Goal: Task Accomplishment & Management: Manage account settings

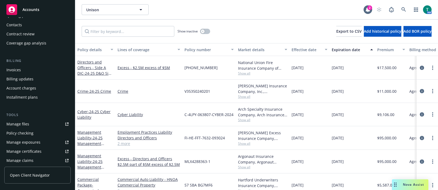
scroll to position [80, 0]
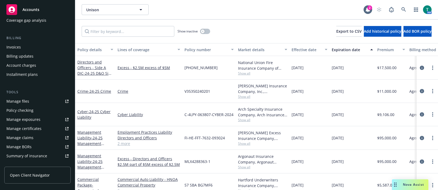
click at [29, 100] on link "Manage files" at bounding box center [37, 101] width 66 height 9
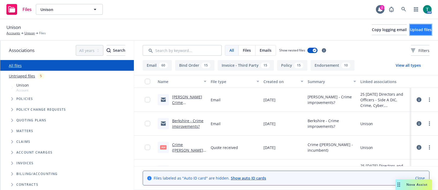
click at [410, 32] on button "Upload files" at bounding box center [421, 29] width 22 height 11
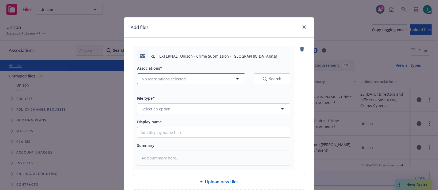
click at [157, 74] on button "No associations selected" at bounding box center [191, 78] width 108 height 11
type textarea "x"
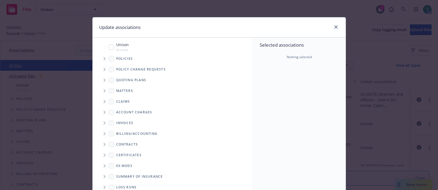
click at [110, 49] on input "Tree Example" at bounding box center [111, 46] width 5 height 5
checkbox input "true"
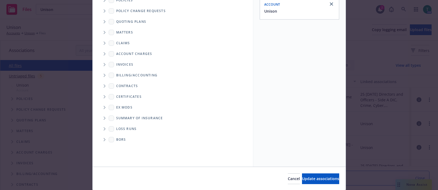
scroll to position [76, 0]
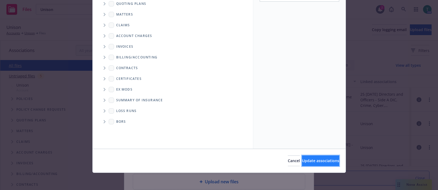
click at [328, 164] on button "Update associations" at bounding box center [320, 160] width 37 height 11
type textarea "x"
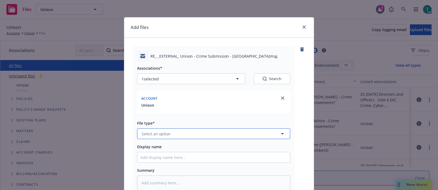
click at [159, 135] on span "Select an option" at bounding box center [156, 134] width 29 height 6
type input "email"
click at [162, 146] on div "Email" at bounding box center [214, 149] width 146 height 8
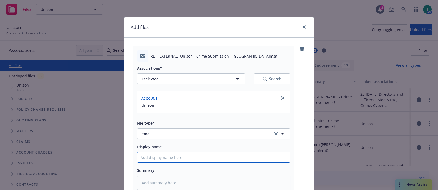
click at [152, 157] on input "Display name" at bounding box center [213, 157] width 153 height 10
type textarea "x"
type input "B"
type textarea "x"
type input "Be"
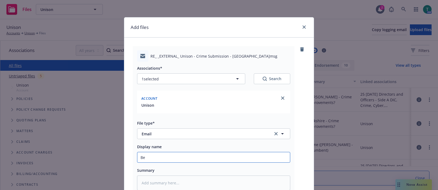
type textarea "x"
type input "Ber"
type textarea "x"
type input "[PERSON_NAME]"
type textarea "x"
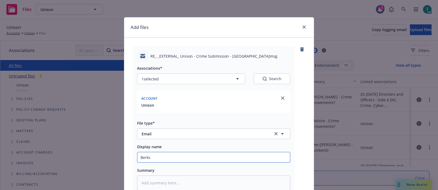
type input "Berksh"
type textarea "x"
type input "Berkshi"
type textarea "x"
type input "Berkshir"
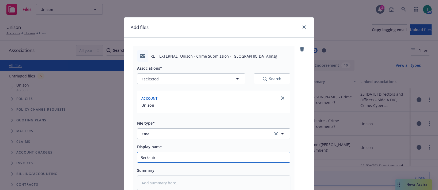
type textarea "x"
type input "[GEOGRAPHIC_DATA]"
type textarea "x"
type input "[GEOGRAPHIC_DATA]-"
type textarea "x"
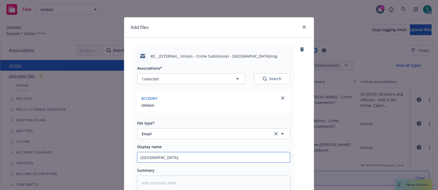
type input "Berkshire-C"
type textarea "x"
type input "Berkshire-Cr"
type textarea "x"
type input "Berkshire-Cri"
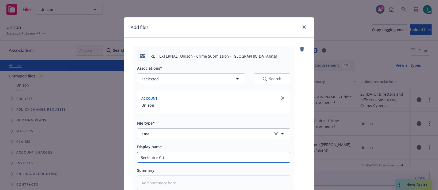
type textarea "x"
type input "Berkshire-[GEOGRAPHIC_DATA]"
type textarea "x"
type input "Berkshire-Crime"
type textarea "x"
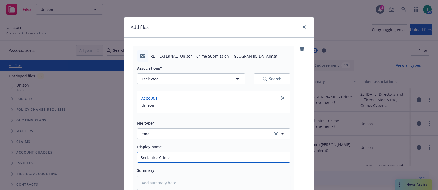
type input "Berkshire-Crime"
type textarea "x"
type input "Berkshire-Crime"
type textarea "x"
type input "Berkshire-Crime-"
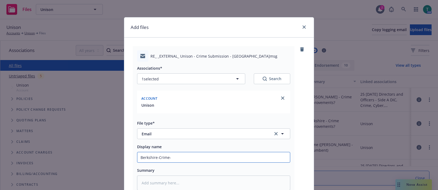
type textarea "x"
type input "Berkshire-Crime-"
type textarea "x"
type input "Berkshire-Crime- ca"
type textarea "x"
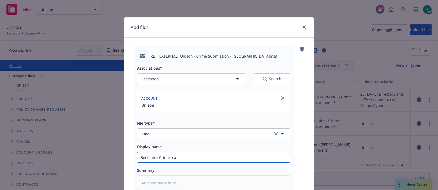
type input "Berkshire-Crime- can"
type textarea "x"
type input "Berkshire-Crime- can"
type textarea "x"
type input "Berkshire-Crime- can a"
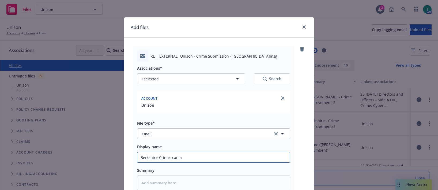
type textarea "x"
type input "Berkshire-Crime- can ad"
type textarea "x"
type input "Berkshire-Crime- can add"
type textarea "x"
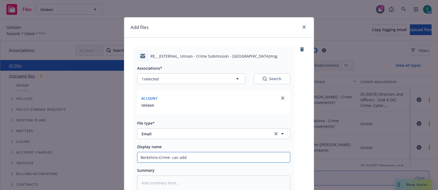
type input "Berkshire-Crime- can add"
type textarea "x"
type input "Berkshire-Crime- can add 5"
type textarea "x"
type input "Berkshire-Crime- can add 50"
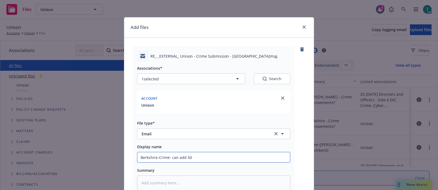
type textarea "x"
type input "Berkshire-Crime- can add 50"
type textarea "x"
type input "Berkshire-Crime- can add 50"
type textarea "x"
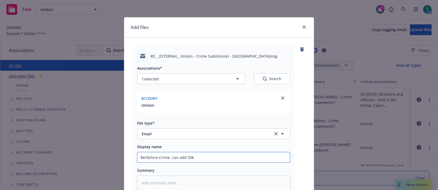
type input "Berkshire-Crime- can add 50k"
type textarea "x"
type input "Berkshire-Crime- can add 50k cl"
type textarea "x"
type input "Berkshire-Crime- can add 50k clai"
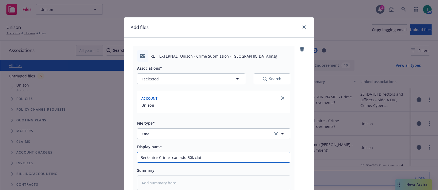
type textarea "x"
type input "Berkshire-Crime- can add 50k claim"
type textarea "x"
type input "Berkshire-Crime- can add 50k claims"
type textarea "x"
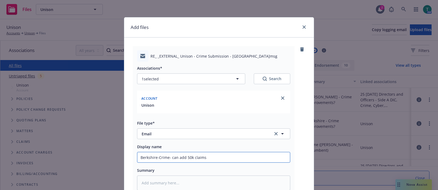
type input "Berkshire-Crime- can add 50k claims e"
type textarea "x"
type input "Berkshire-Crime- can add 50k claims ex"
type textarea "x"
type input "Berkshire-Crime- can add 50k claims exp"
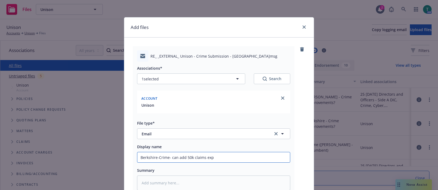
type textarea "x"
type input "Berkshire-Crime- can add 50k claims expe"
type textarea "x"
type input "Berkshire-Crime- can add 50k claims expen"
type textarea "x"
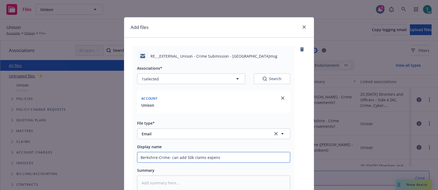
type input "Berkshire-Crime- can add 50k claims expense"
type textarea "x"
type input "Berkshire-Crime- can add 50k claims expense,"
type textarea "x"
type input "Berkshire-Crime- can add 50k claims expense,"
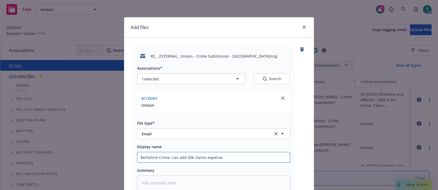
type textarea "x"
type input "Berkshire-Crime- can add 50k claims expense, $"
type textarea "x"
type input "Berkshire-Crime- can add 50k claims expense, $1"
type textarea "x"
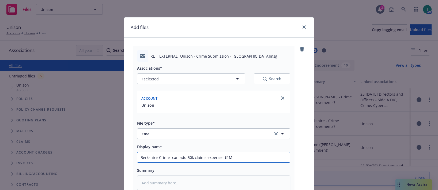
type input "Berkshire-Crime- can add 50k claims expense, $1M"
type textarea "x"
type input "Berkshire-Crime- can add 50k claims expense, $1M S"
type textarea "x"
type input "Berkshire-Crime- can add 50k claims expense, $1M SE"
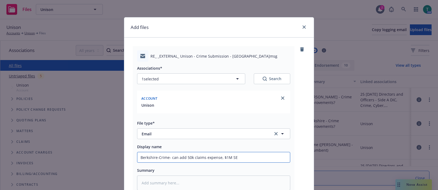
type textarea "x"
type input "Berkshire-Crime- can add 50k claims expense, $1M SEF"
type textarea "x"
type input "Berkshire-Crime- can add 50k claims expense, $1M SEF"
type textarea "x"
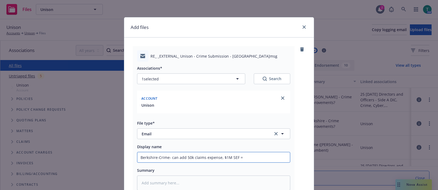
type input "Berkshire-Crime- can add 50k claims expense, $1M SEF ="
type textarea "x"
type input "Berkshire-Crime- can add 50k claims expense, $1M SEF = $"
type textarea "x"
type input "Berkshire-Crime- can add 50k claims expense, $1M SEF = $1"
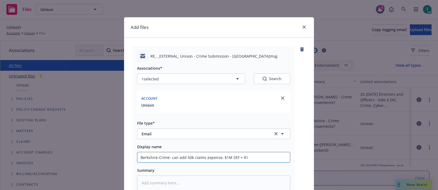
type textarea "x"
type input "Berkshire-Crime- can add 50k claims expense, $1M SEF = $17"
type textarea "x"
type input "Berkshire-Crime- can add 50k claims expense, $1M SEF = $17,"
type textarea "x"
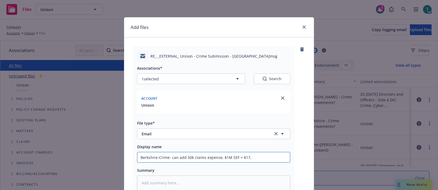
type input "Berkshire-Crime- can add 50k claims expense, $1M SEF = $17,7"
type textarea "x"
type input "Berkshire-Crime- can add 50k claims expense, $1M SEF = $17,70"
type textarea "x"
type input "Berkshire-Crime- can add 50k claims expense, $1M SEF = $17,700"
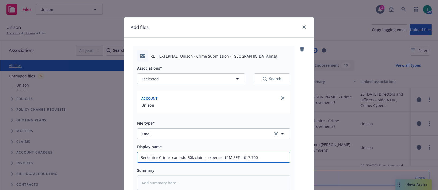
type textarea "x"
type input "Berkshire-Crime- can add 50k claims expense, $1M SEF = $17,70"
type textarea "x"
type input "Berkshire-Crime- can add 50k claims expense, $1M SEF = $17,7"
type textarea "x"
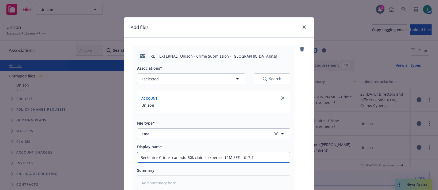
type input "Berkshire-Crime- can add 50k claims expense, $1M SEF = $17,"
type textarea "x"
type input "Berkshire-Crime- can add 50k claims expense, $1M SEF = $17,6"
type textarea "x"
type input "Berkshire-Crime- can add 50k claims expense, $1M SEF = $17,"
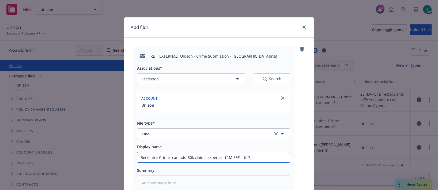
type textarea "x"
type input "Berkshire-Crime- can add 50k claims expense, $1M SEF = $17,5"
type textarea "x"
type input "Berkshire-Crime- can add 50k claims expense, $1M SEF = $17,50"
type textarea "x"
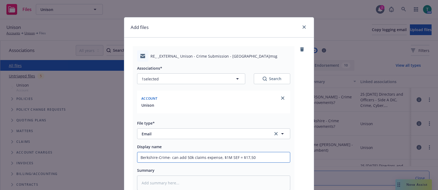
type input "Berkshire-Crime- can add 50k claims expense, $1M SEF = $17,500"
type textarea "x"
type input "Berkshire-Crime- can add 50k claims expense, $1M SEF = $17,500."
type textarea "x"
type input "Berkshire-Crime- can add 50k claims expense, $1M SEF = $17,500."
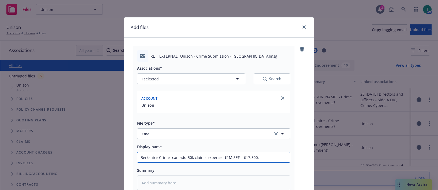
type textarea "x"
type input "Berkshire-Crime- can add 50k claims expense, $1M SEF = $17,500. 1"
type textarea "x"
type input "Berkshire-Crime- can add 50k claims expense, $1M SEF = $17,500. 11"
type textarea "x"
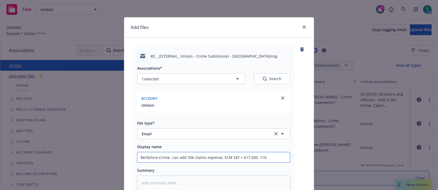
type input "Berkshire-Crime- can add 50k claims expense, $1M SEF = $17,500. 11K"
type textarea "x"
type input "Berkshire-Crime- can add 50k claims expense, $1M SEF = $17,500. 11K w"
type textarea "x"
type input "Berkshire-Crime- can add 50k claims expense, $1M SEF = $17,500. 11K wi"
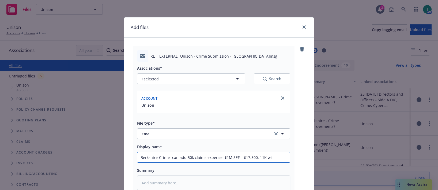
type textarea "x"
type input "Berkshire-Crime- can add 50k claims expense, $1M SEF = $17,500. 11K w"
type textarea "x"
type input "Berkshire-Crime- can add 50k claims expense, $1M SEF = $17,500. 11K wo"
type textarea "x"
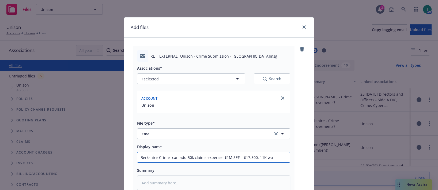
type input "Berkshire-Crime- can add 50k claims expense, $1M SEF = $17,500. 11K wou"
type textarea "x"
type input "Berkshire-Crime- can add 50k claims expense, $1M SEF = $17,500. 11K wout"
type textarea "x"
type input "Berkshire-Crime- can add 50k claims expense, $1M SEF = $17,500. 11K wout S"
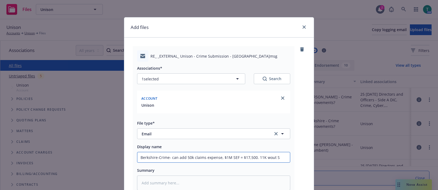
type textarea "x"
type input "Berkshire-Crime- can add 50k claims expense, $1M SEF = $17,500. 11K wout"
type textarea "x"
type input "Berkshire-Crime- can add 50k claims expense, $1M SEF = $17,500. 11K wout"
type textarea "x"
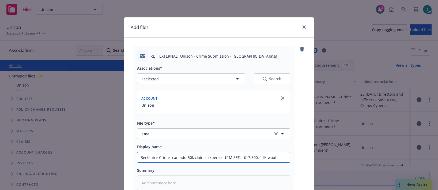
type input "Berkshire-Crime- can add 50k claims expense, $1M SEF = $17,500. 11K wou"
type textarea "x"
type input "Berkshire-Crime- can add 50k claims expense, $1M SEF = $17,500. 11K wo"
type textarea "x"
type input "Berkshire-Crime- can add 50k claims expense, $1M SEF = $17,500. 11K w"
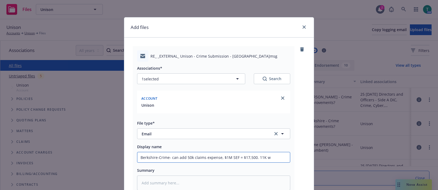
type textarea "x"
type input "Berkshire-Crime- can add 50k claims expense, $1M SEF = $17,500. 11K w-"
type textarea "x"
type input "Berkshire-Crime- can add 50k claims expense, $1M SEF = $17,500. 11K w-o"
type textarea "x"
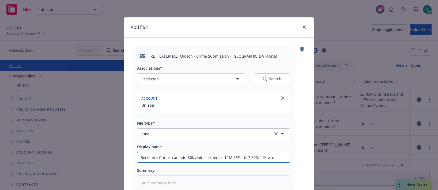
type input "Berkshire-Crime- can add 50k claims expense, $1M SEF = $17,500. 11K w-ou"
type textarea "x"
type input "Berkshire-Crime- can add 50k claims expense, $1M SEF = $17,500. 11K w-o"
type textarea "x"
type input "Berkshire-Crime- can add 50k claims expense, $1M SEF = $17,500. 11K w-"
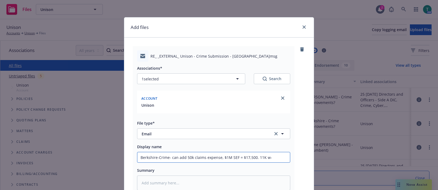
type textarea "x"
type input "Berkshire-Crime- can add 50k claims expense, $1M SEF = $17,500. 11K w"
type textarea "x"
type input "Berkshire-Crime- can add 50k claims expense, $1M SEF = $17,500. 11K w/"
type textarea "x"
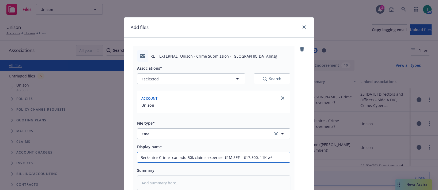
type input "Berkshire-Crime- can add 50k claims expense, $1M SEF = $17,500. 11K w/o"
type textarea "x"
type input "Berkshire-Crime- can add 50k claims expense, $1M SEF = $17,500. 11K w/oi"
type textarea "x"
type input "Berkshire-Crime- can add 50k claims expense, $1M SEF = $17,500. 11K w/oit"
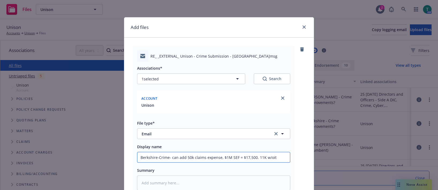
type textarea "x"
type input "Berkshire-Crime- can add 50k claims expense, $1M SEF = $17,500. 11K w/oi"
type textarea "x"
type input "Berkshire-Crime- can add 50k claims expense, $1M SEF = $17,500. 11K w/o"
type textarea "x"
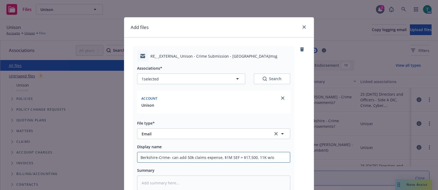
type input "Berkshire-Crime- can add 50k claims expense, $1M SEF = $17,500. 11K w/oi"
type textarea "x"
type input "Berkshire-Crime- can add 50k claims expense, $1M SEF = $17,500. 11K w/oit"
type textarea "x"
type input "Berkshire-Crime- can add 50k claims expense, $1M SEF = $17,500. 11K w/oi"
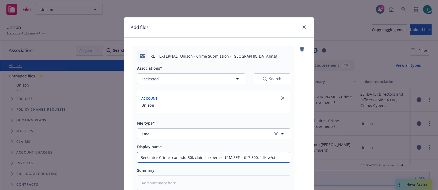
type textarea "x"
type input "Berkshire-Crime- can add 50k claims expense, $1M SEF = $17,500. 11K w/o"
drag, startPoint x: 281, startPoint y: 157, endPoint x: 251, endPoint y: 162, distance: 29.8
click at [169, 159] on input "Berkshire-Crime- can add 50k claims expense, $1M SEF = $17,500. 11K w/out SEF" at bounding box center [213, 157] width 153 height 10
click at [282, 158] on input "Berkshire-Crime- can add 50k claims expense, $1M SEF = $17,500. 11K w/out SEF" at bounding box center [213, 157] width 153 height 10
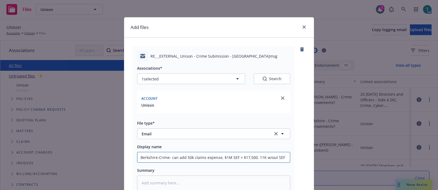
drag, startPoint x: 282, startPoint y: 158, endPoint x: 137, endPoint y: 155, distance: 145.4
click at [137, 155] on input "Berkshire-Crime- can add 50k claims expense, $1M SEF = $17,500. 11K w/out SEF" at bounding box center [213, 157] width 153 height 10
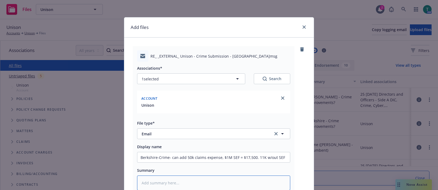
click at [159, 180] on textarea at bounding box center [213, 182] width 153 height 15
paste textarea "Berkshire-Crime- can add 50k claims expense, $1M SEF = $17,500. 11K w/out SEF"
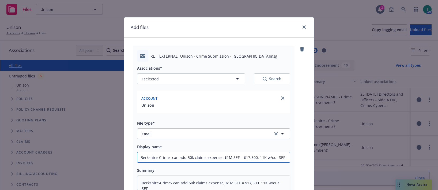
drag, startPoint x: 184, startPoint y: 157, endPoint x: 287, endPoint y: 157, distance: 103.1
click at [287, 158] on input "Berkshire-Crime- can add 50k claims expense, $1M SEF = $17,500. 11K w/out SEF" at bounding box center [213, 157] width 153 height 10
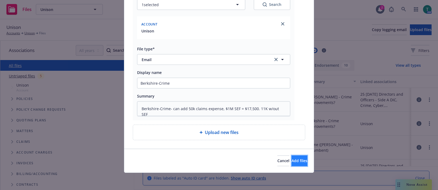
click at [292, 163] on span "Add files" at bounding box center [300, 160] width 16 height 5
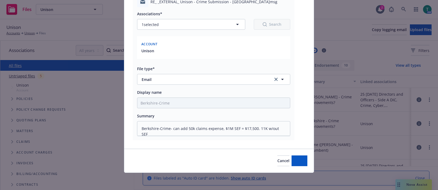
scroll to position [54, 0]
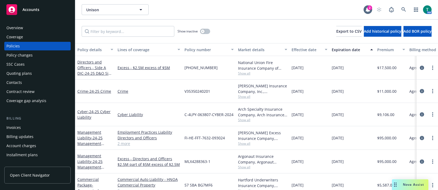
scroll to position [27, 0]
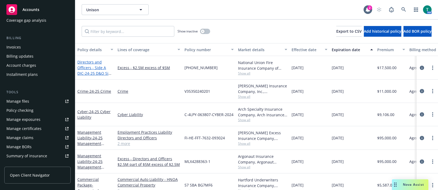
click at [90, 71] on span "- 24-25 D&O Side A DIC $2.5m xs $5m" at bounding box center [95, 76] width 36 height 11
